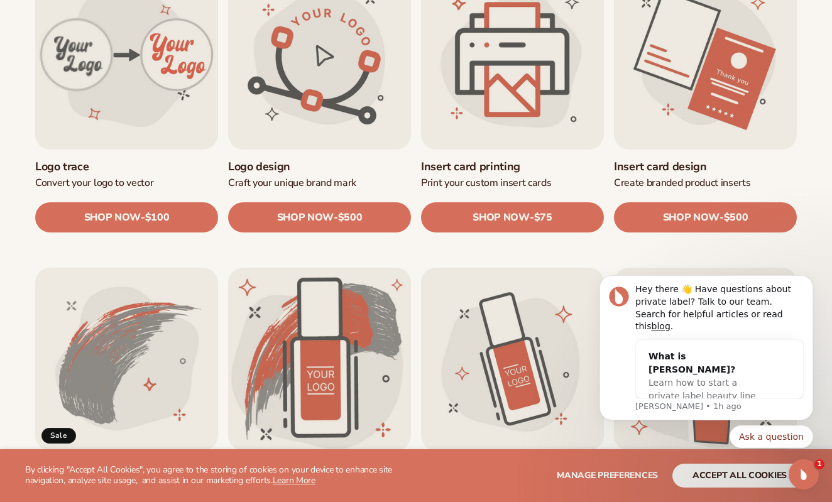
scroll to position [472, 0]
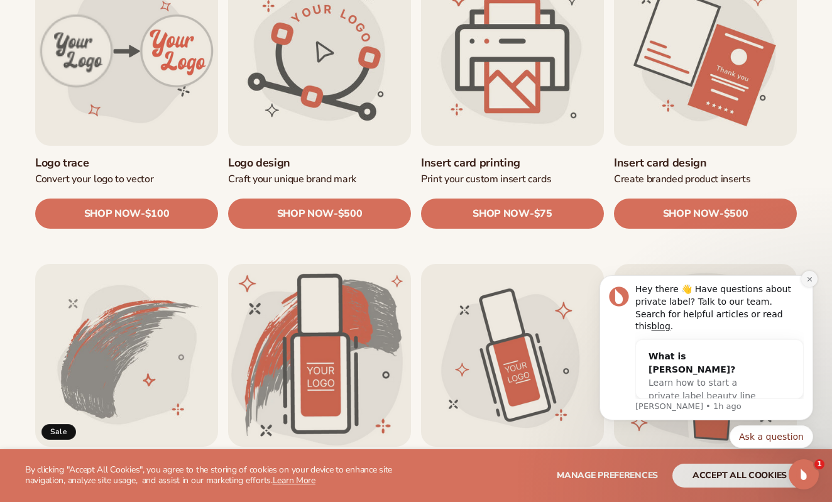
click at [809, 287] on button "Dismiss notification" at bounding box center [809, 279] width 16 height 16
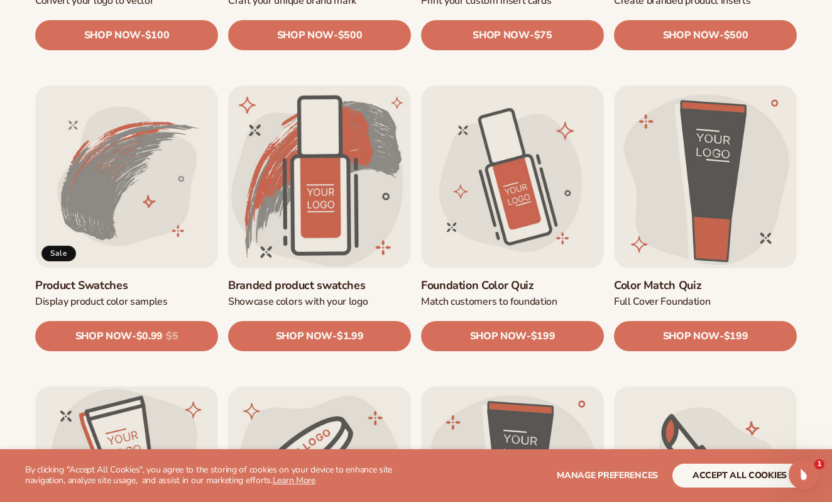
scroll to position [655, 0]
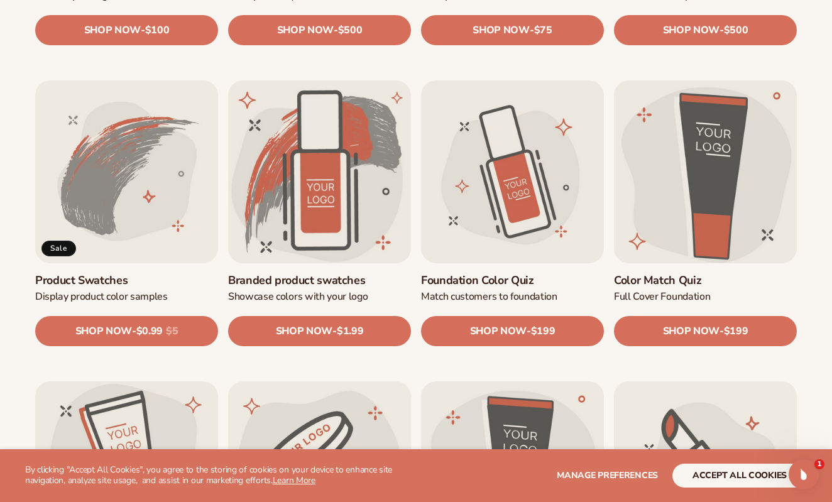
click at [674, 273] on link "Color Match Quiz" at bounding box center [705, 280] width 183 height 14
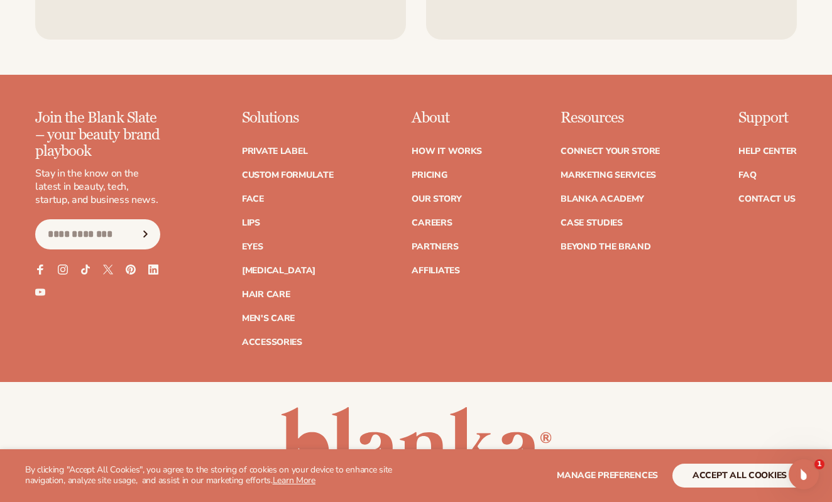
scroll to position [1326, 0]
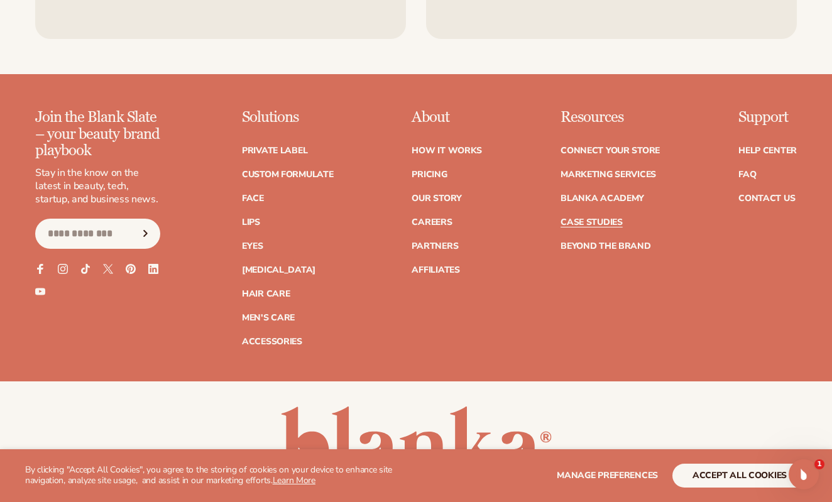
click at [615, 221] on link "Case Studies" at bounding box center [592, 222] width 62 height 9
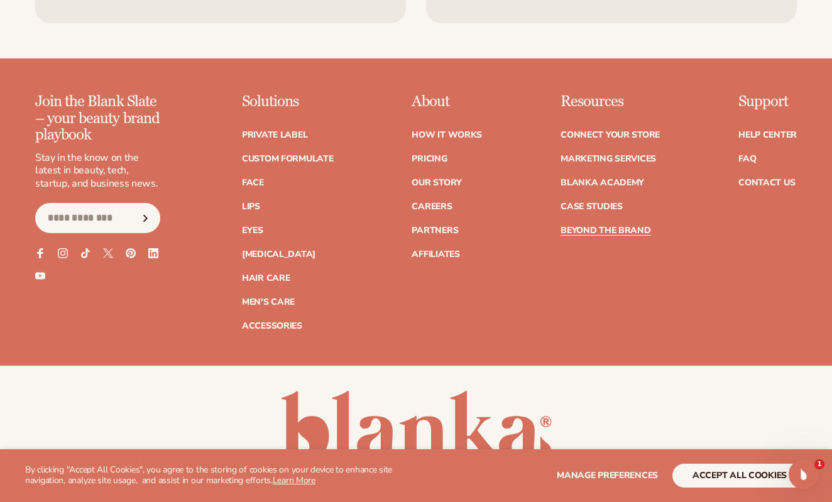
scroll to position [2352, 0]
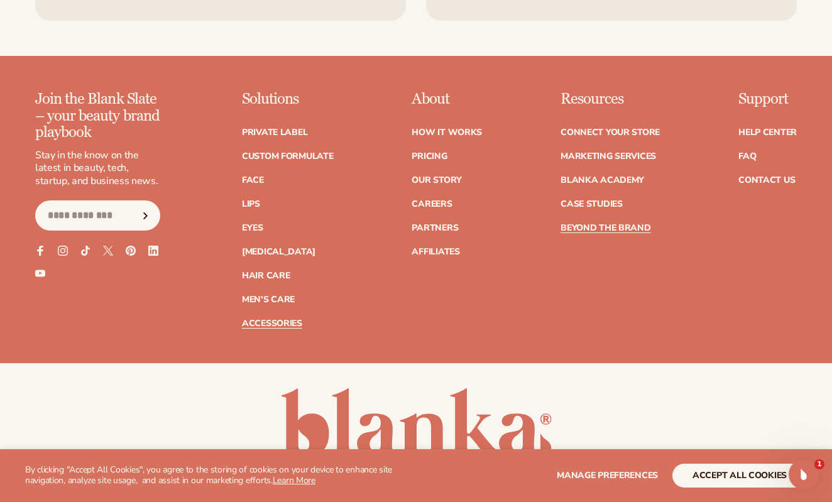
click at [266, 319] on link "Accessories" at bounding box center [272, 323] width 60 height 9
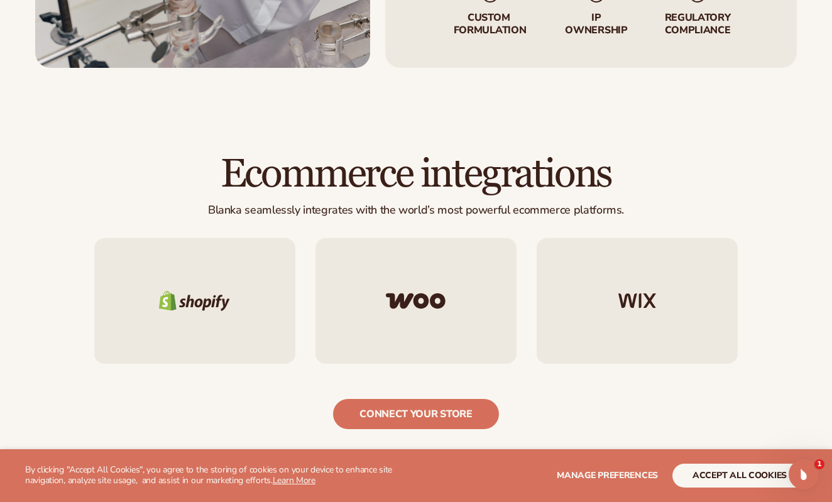
scroll to position [1804, 0]
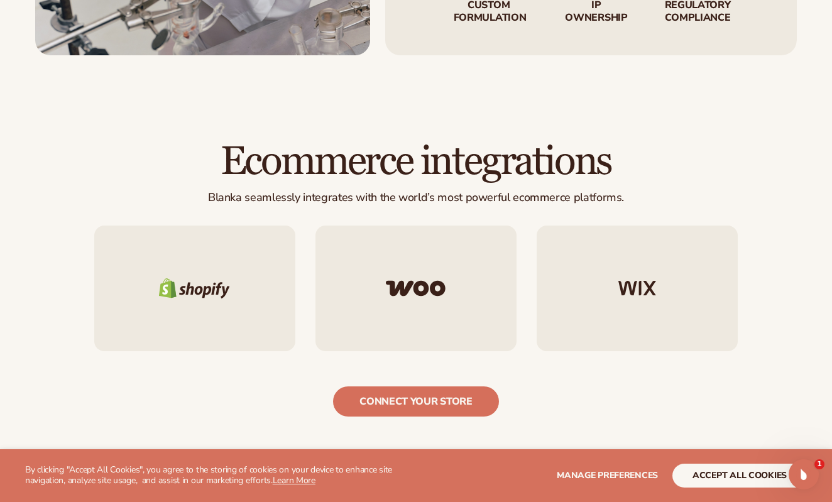
click at [214, 260] on div at bounding box center [194, 289] width 201 height 126
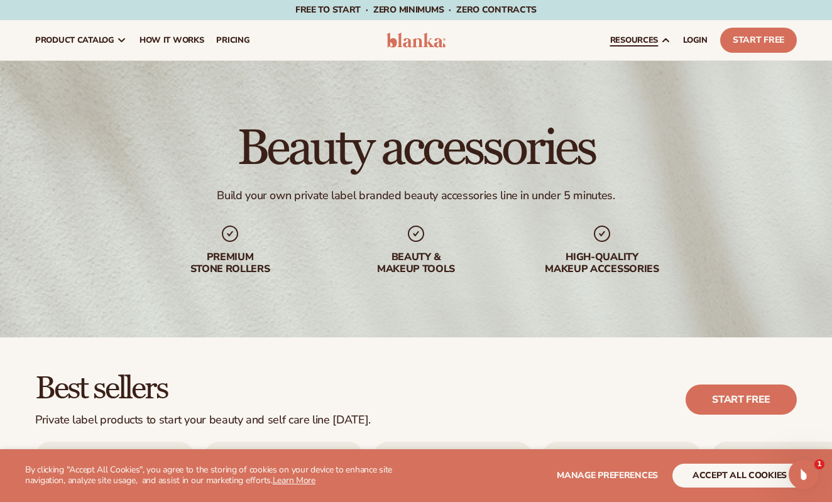
scroll to position [0, 0]
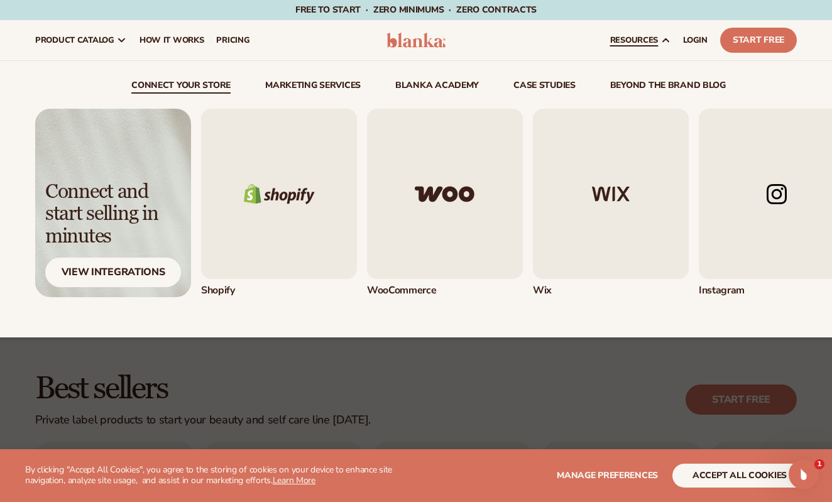
click at [622, 48] on link "resources" at bounding box center [640, 40] width 73 height 40
click at [323, 85] on link "Marketing services" at bounding box center [313, 87] width 96 height 13
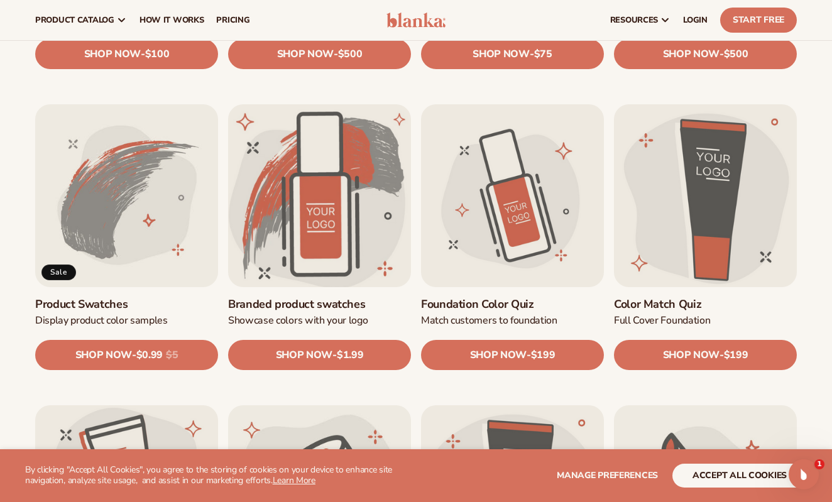
scroll to position [603, 0]
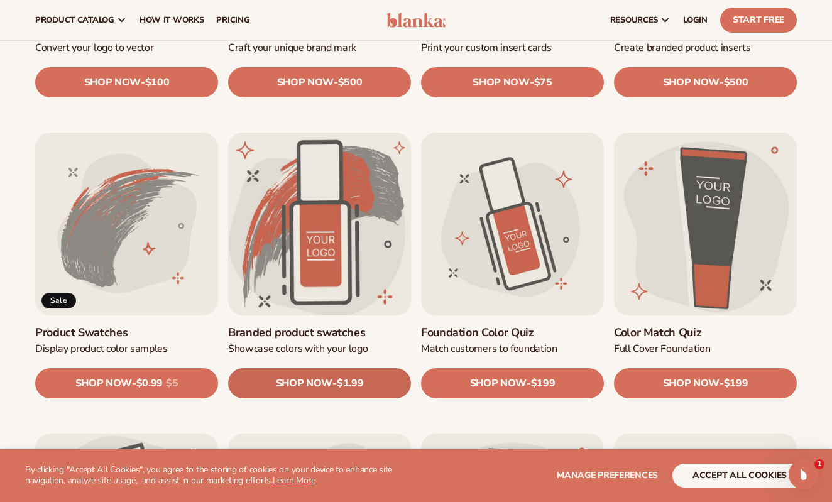
click at [309, 377] on span "SHOP NOW" at bounding box center [304, 383] width 57 height 12
